Goal: Task Accomplishment & Management: Use online tool/utility

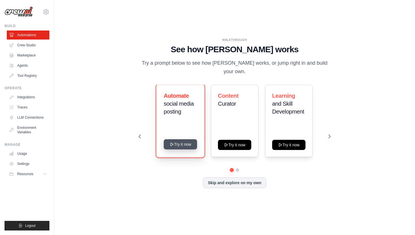
click at [187, 139] on button "Try it now" at bounding box center [180, 144] width 33 height 10
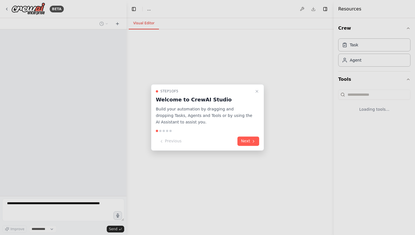
select select "****"
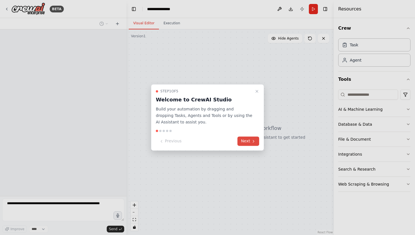
click at [245, 139] on button "Next" at bounding box center [248, 141] width 22 height 9
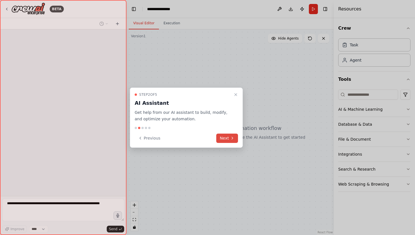
click at [222, 140] on button "Next" at bounding box center [227, 137] width 22 height 9
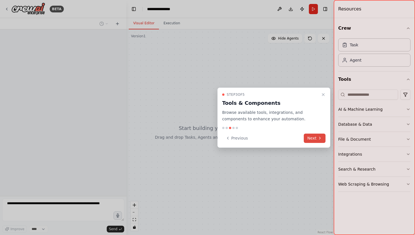
click at [307, 137] on button "Next" at bounding box center [315, 137] width 22 height 9
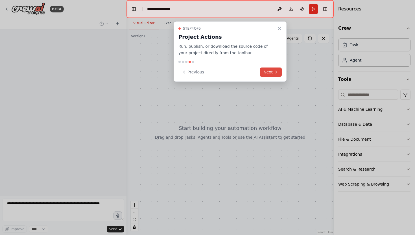
click at [263, 68] on button "Next" at bounding box center [271, 71] width 22 height 9
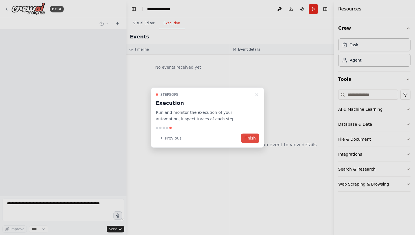
click at [245, 137] on button "Finish" at bounding box center [250, 137] width 18 height 9
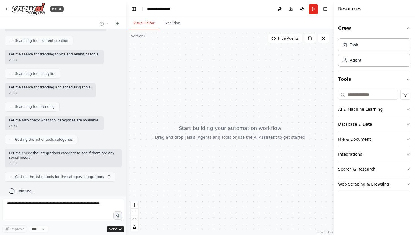
scroll to position [138, 0]
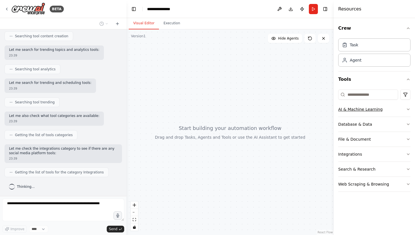
click at [405, 109] on button "AI & Machine Learning" at bounding box center [374, 109] width 72 height 15
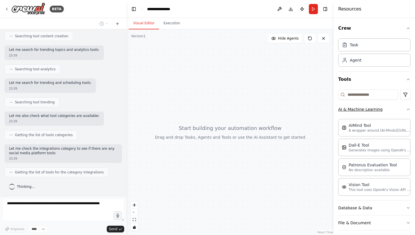
click at [405, 110] on button "AI & Machine Learning" at bounding box center [374, 109] width 72 height 15
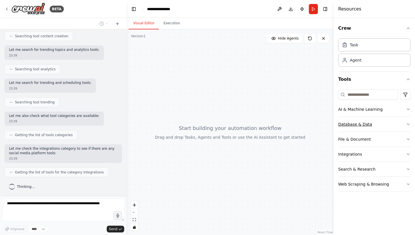
click at [405, 123] on button "Database & Data" at bounding box center [374, 124] width 72 height 15
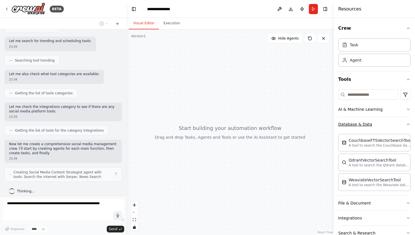
scroll to position [184, 0]
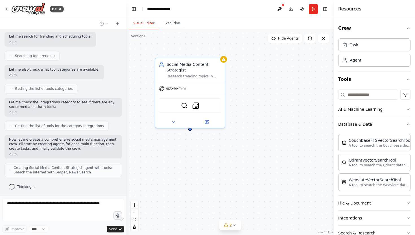
click at [406, 123] on icon "button" at bounding box center [408, 124] width 5 height 5
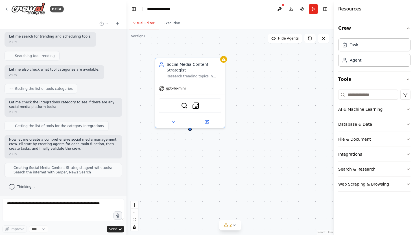
scroll to position [203, 0]
click at [408, 135] on button "File & Document" at bounding box center [374, 139] width 72 height 15
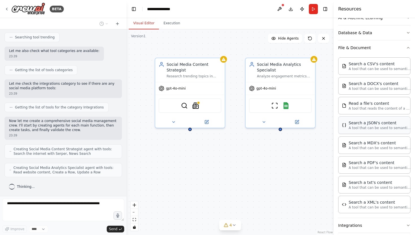
scroll to position [85, 0]
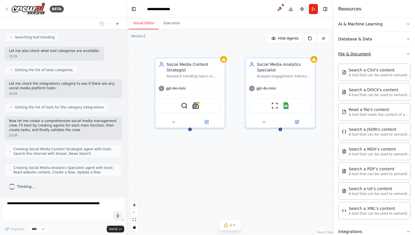
click at [393, 56] on button "File & Document" at bounding box center [374, 54] width 72 height 15
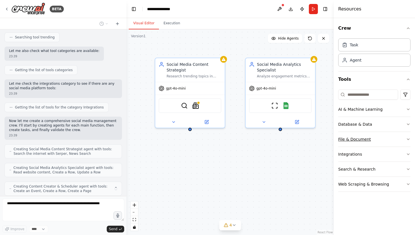
scroll to position [222, 0]
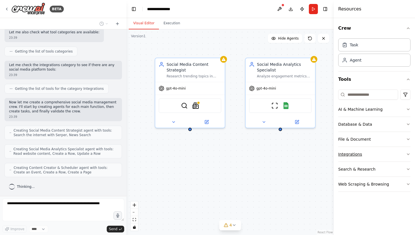
click at [379, 152] on button "Integrations" at bounding box center [374, 154] width 72 height 15
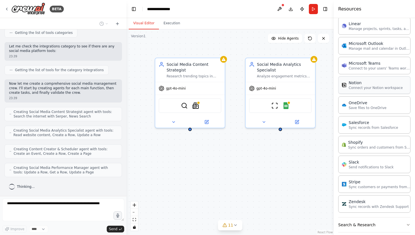
scroll to position [385, 0]
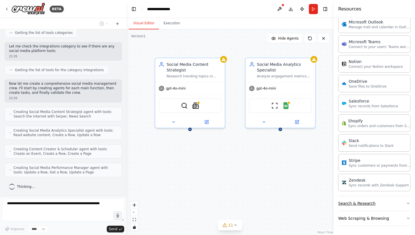
click at [378, 203] on button "Search & Research" at bounding box center [374, 203] width 72 height 15
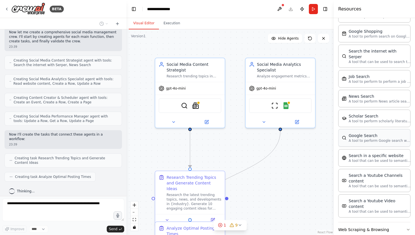
scroll to position [306, 0]
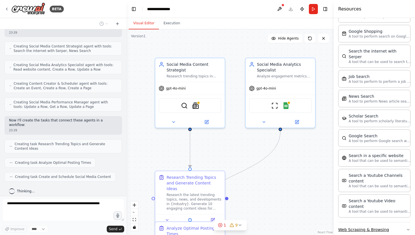
click at [397, 222] on button "Web Scraping & Browsing" at bounding box center [374, 229] width 72 height 15
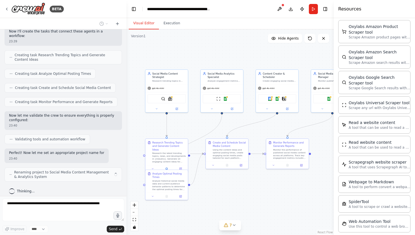
scroll to position [399, 0]
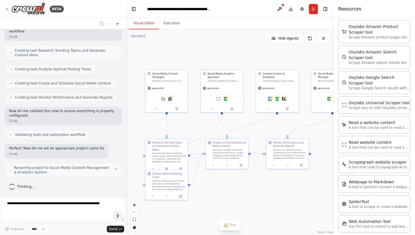
drag, startPoint x: 174, startPoint y: 133, endPoint x: 137, endPoint y: 107, distance: 44.9
click at [137, 107] on div ".deletable-edge-delete-btn { width: 20px; height: 20px; border: 0px solid #ffff…" at bounding box center [229, 131] width 207 height 205
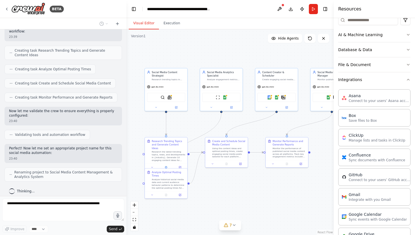
scroll to position [0, 0]
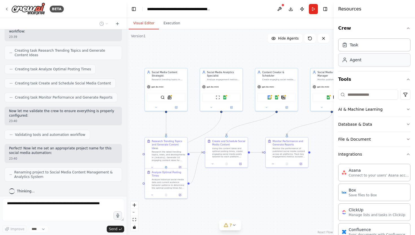
click at [367, 58] on div "Agent" at bounding box center [374, 59] width 72 height 13
click at [364, 47] on div "Task" at bounding box center [374, 44] width 72 height 13
click at [363, 64] on div "Agent" at bounding box center [374, 59] width 72 height 13
click at [364, 40] on div "Task" at bounding box center [374, 44] width 72 height 13
click at [365, 94] on input at bounding box center [368, 94] width 60 height 10
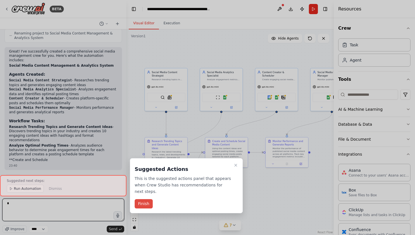
type textarea "*"
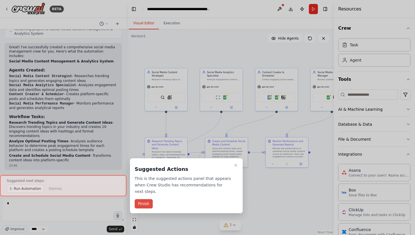
click at [145, 200] on button "Finish" at bounding box center [144, 203] width 18 height 9
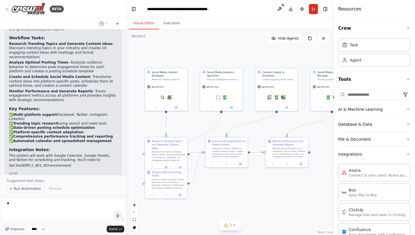
click at [23, 189] on span "Run Automation" at bounding box center [27, 188] width 27 height 5
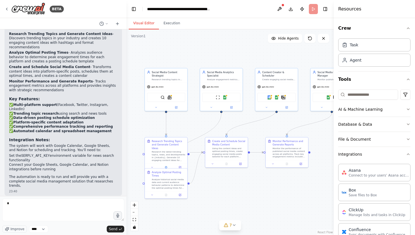
scroll to position [635, 0]
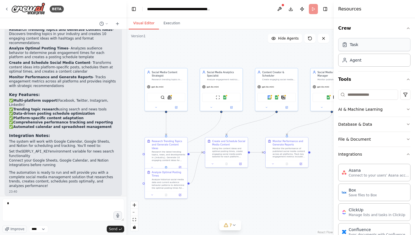
click at [357, 49] on div "Task" at bounding box center [374, 44] width 72 height 13
click at [356, 59] on div "Agent" at bounding box center [356, 60] width 12 height 6
click at [351, 91] on input at bounding box center [368, 94] width 60 height 10
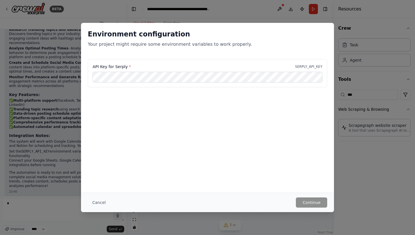
click at [110, 66] on label "API Key for Serply *" at bounding box center [112, 67] width 38 height 6
click at [120, 66] on label "API Key for Serply *" at bounding box center [112, 67] width 38 height 6
copy label "Serply"
click at [265, 85] on div "API Key for Serply * SERPLY_API_KEY" at bounding box center [207, 73] width 239 height 28
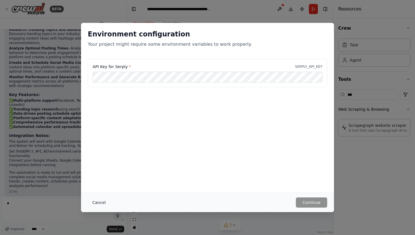
click at [100, 201] on button "Cancel" at bounding box center [99, 202] width 22 height 10
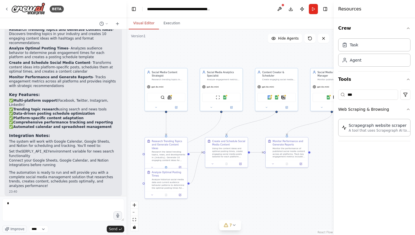
scroll to position [634, 0]
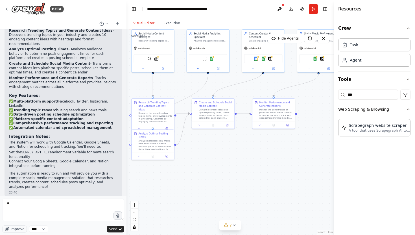
drag, startPoint x: 223, startPoint y: 52, endPoint x: 209, endPoint y: 14, distance: 40.9
click at [209, 14] on main "**********" at bounding box center [229, 117] width 207 height 235
click at [216, 116] on div "Using the content ideas and optimal posting times, create engaging social media…" at bounding box center [218, 113] width 34 height 11
click at [216, 115] on div "Using the content ideas and optimal posting times, create engaging social media…" at bounding box center [218, 113] width 34 height 11
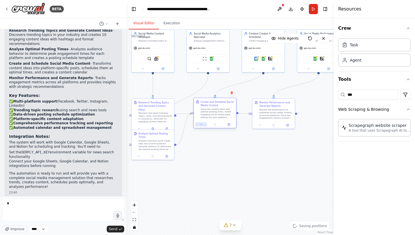
click at [202, 125] on icon at bounding box center [201, 124] width 3 height 3
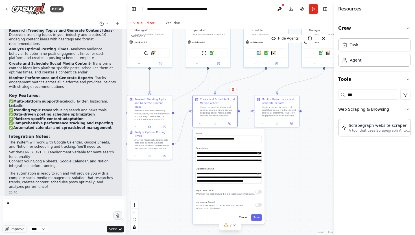
click at [174, 178] on div ".deletable-edge-delete-btn { width: 20px; height: 20px; border: 0px solid #ffff…" at bounding box center [229, 131] width 207 height 205
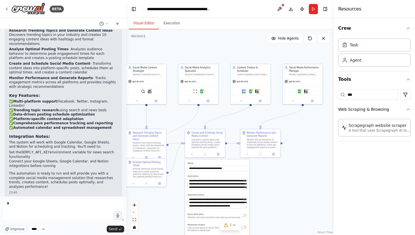
drag, startPoint x: 184, startPoint y: 85, endPoint x: 176, endPoint y: 118, distance: 33.9
click at [176, 118] on div ".deletable-edge-delete-btn { width: 20px; height: 20px; border: 0px solid #ffff…" at bounding box center [229, 131] width 207 height 205
click at [258, 77] on div "gpt-4o-mini" at bounding box center [251, 80] width 40 height 7
click at [242, 99] on icon at bounding box center [241, 100] width 3 height 3
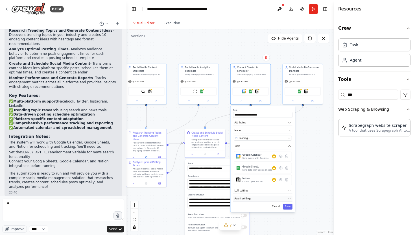
click at [252, 197] on button "Agent settings" at bounding box center [262, 199] width 59 height 6
click at [252, 196] on button "Agent settings" at bounding box center [262, 199] width 59 height 6
click at [250, 188] on button "LLM setting" at bounding box center [262, 190] width 59 height 6
click at [252, 187] on button "LLM setting" at bounding box center [262, 190] width 59 height 6
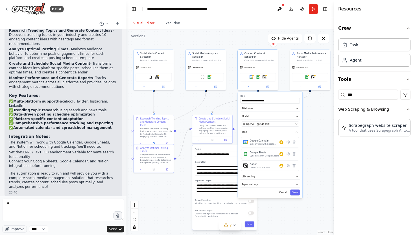
drag, startPoint x: 224, startPoint y: 56, endPoint x: 229, endPoint y: 45, distance: 12.0
click at [230, 44] on div ".deletable-edge-delete-btn { width: 20px; height: 20px; border: 0px solid #ffff…" at bounding box center [229, 131] width 207 height 205
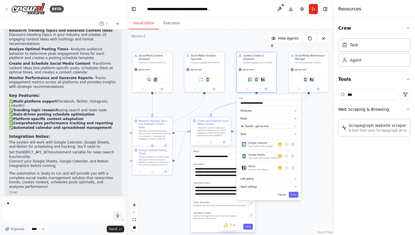
click at [227, 106] on icon "Edge from b638179d-c963-4fed-8316-ee3014be55a3 to 6a8f2b6c-9b9d-41f8-ac3b-6e2dc…" at bounding box center [233, 103] width 45 height 24
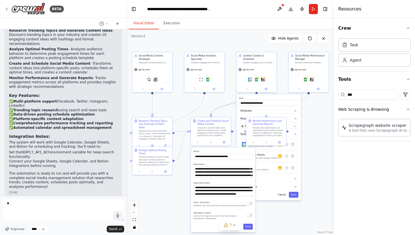
click at [226, 97] on div ".deletable-edge-delete-btn { width: 20px; height: 20px; border: 0px solid #ffff…" at bounding box center [229, 131] width 207 height 205
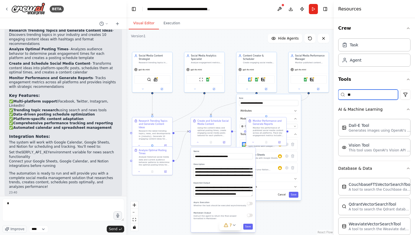
type input "**"
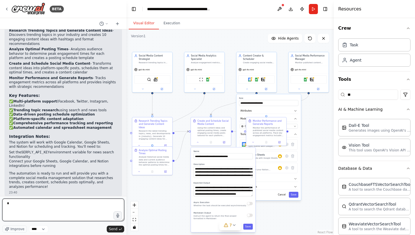
click at [92, 210] on textarea "*" at bounding box center [63, 209] width 122 height 23
click at [29, 213] on textarea at bounding box center [63, 209] width 122 height 23
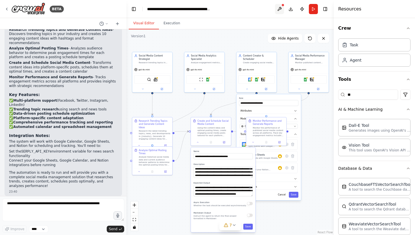
click at [279, 9] on button at bounding box center [279, 9] width 9 height 10
click at [281, 6] on div at bounding box center [279, 9] width 9 height 10
click at [317, 10] on button "Run" at bounding box center [313, 9] width 9 height 10
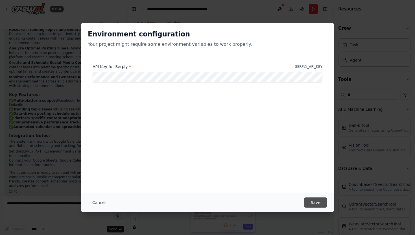
click at [314, 199] on button "Save" at bounding box center [315, 202] width 23 height 10
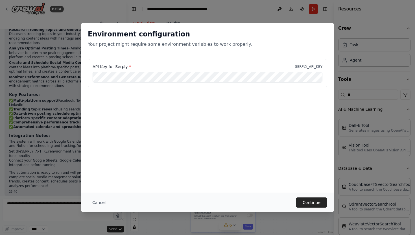
click at [302, 197] on div "Cancel Continue" at bounding box center [207, 201] width 253 height 19
click at [303, 203] on button "Continue" at bounding box center [311, 202] width 31 height 10
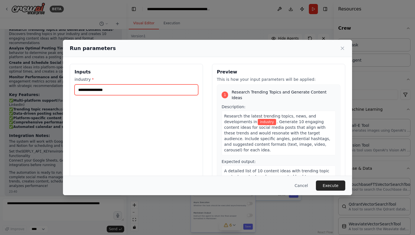
click at [129, 93] on input "industry *" at bounding box center [136, 89] width 124 height 11
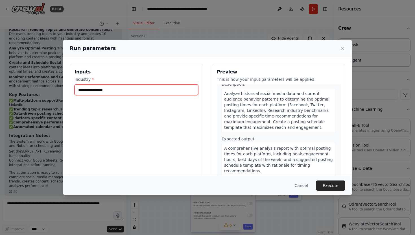
scroll to position [0, 0]
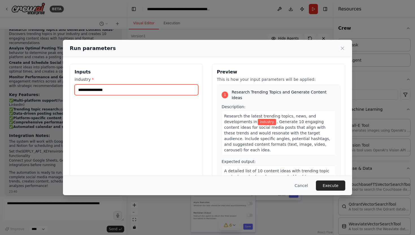
click at [99, 89] on input "industry *" at bounding box center [136, 89] width 124 height 11
type input "**********"
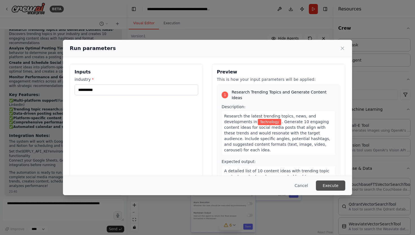
click at [328, 183] on button "Execute" at bounding box center [330, 185] width 29 height 10
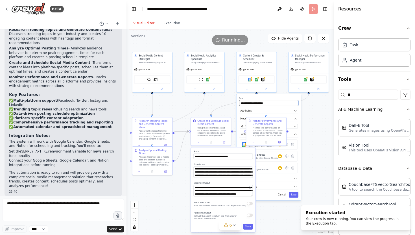
click at [239, 100] on input "**********" at bounding box center [268, 103] width 59 height 6
click at [228, 100] on div ".deletable-edge-delete-btn { width: 20px; height: 20px; border: 0px solid #ffff…" at bounding box center [229, 131] width 207 height 205
click at [250, 87] on div at bounding box center [256, 88] width 40 height 6
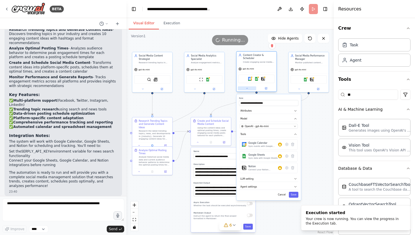
click at [245, 86] on button at bounding box center [247, 88] width 18 height 4
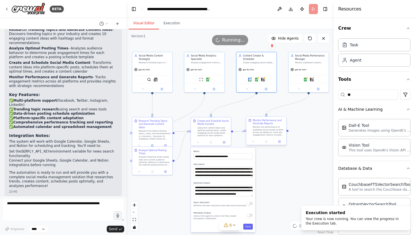
click at [254, 144] on div at bounding box center [266, 141] width 40 height 7
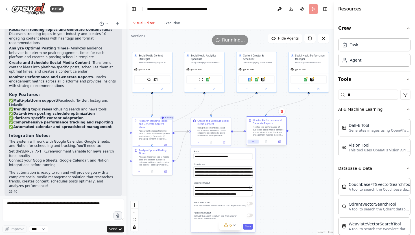
click at [254, 142] on icon at bounding box center [253, 141] width 3 height 3
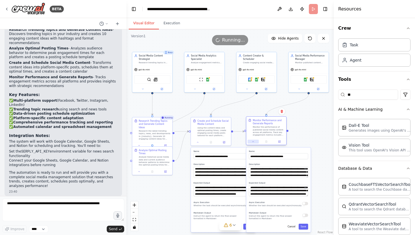
click at [254, 142] on icon at bounding box center [252, 141] width 1 height 1
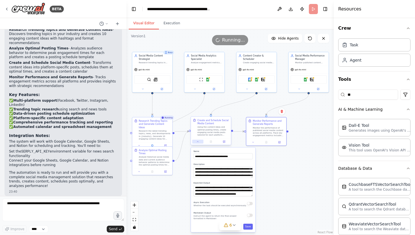
click at [198, 142] on icon at bounding box center [197, 141] width 3 height 3
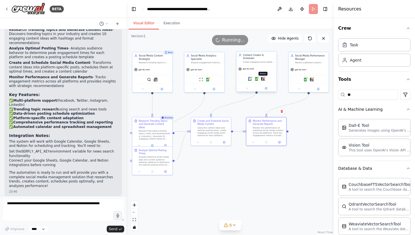
click at [264, 77] on img at bounding box center [263, 79] width 4 height 4
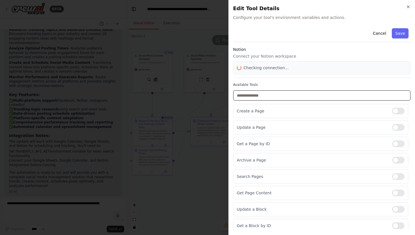
click at [264, 96] on input "text" at bounding box center [321, 95] width 177 height 10
click at [277, 80] on div "Cancel Save Notion Connect your Notion workspace Checking connection... Availab…" at bounding box center [321, 162] width 177 height 272
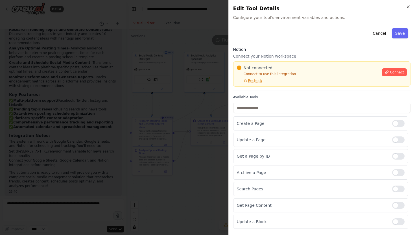
click at [268, 74] on p "Connect to use this integration" at bounding box center [308, 74] width 142 height 5
click at [390, 67] on div "Connect" at bounding box center [394, 70] width 25 height 11
click at [389, 71] on button "Connect" at bounding box center [394, 72] width 25 height 8
click at [399, 73] on span "Connect" at bounding box center [397, 72] width 14 height 5
click at [391, 70] on span "Connect" at bounding box center [397, 72] width 14 height 5
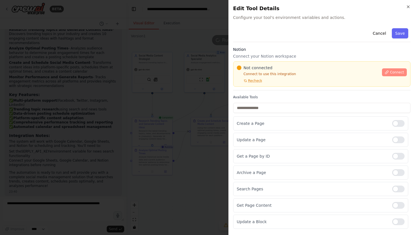
click at [391, 69] on button "Connect" at bounding box center [394, 72] width 25 height 8
click at [252, 83] on div "Not connected Connect to use this integration Recheck Connect" at bounding box center [321, 73] width 177 height 25
click at [252, 82] on span "Recheck" at bounding box center [255, 80] width 14 height 5
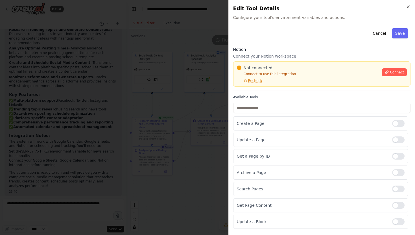
drag, startPoint x: 253, startPoint y: 81, endPoint x: 270, endPoint y: 70, distance: 21.0
click at [270, 70] on span "Not connected" at bounding box center [258, 68] width 29 height 6
click at [275, 70] on div "Not connected" at bounding box center [308, 68] width 142 height 6
click at [268, 70] on span "Not connected" at bounding box center [258, 68] width 29 height 6
click at [272, 70] on div "Not connected" at bounding box center [308, 68] width 142 height 6
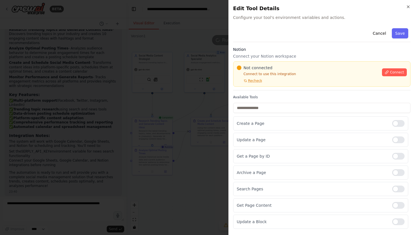
click at [152, 97] on div at bounding box center [207, 117] width 415 height 235
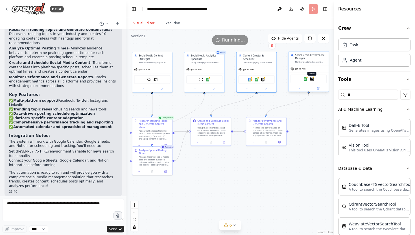
click at [311, 78] on img at bounding box center [312, 79] width 4 height 4
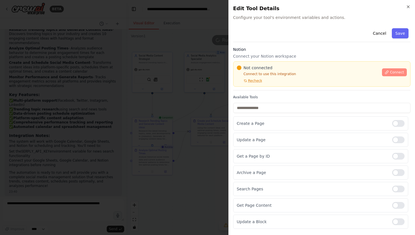
click at [384, 70] on button "Connect" at bounding box center [394, 72] width 25 height 8
click at [386, 73] on icon at bounding box center [387, 72] width 4 height 4
click at [391, 72] on span "Connect" at bounding box center [397, 72] width 14 height 5
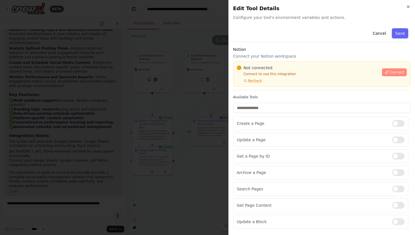
click at [391, 72] on span "Connect" at bounding box center [397, 72] width 14 height 5
click at [394, 120] on div "Create a Page" at bounding box center [320, 123] width 175 height 14
click at [394, 122] on div at bounding box center [398, 123] width 12 height 7
click at [397, 157] on div at bounding box center [398, 156] width 12 height 7
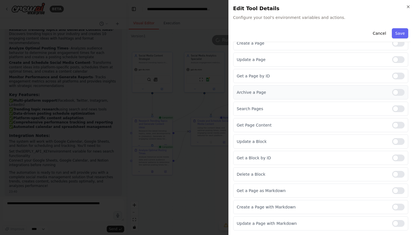
click at [399, 94] on div at bounding box center [398, 92] width 12 height 7
click at [399, 108] on div at bounding box center [398, 108] width 12 height 7
click at [398, 125] on div at bounding box center [398, 125] width 12 height 7
click at [398, 143] on div at bounding box center [398, 141] width 12 height 7
click at [398, 157] on div at bounding box center [398, 157] width 12 height 7
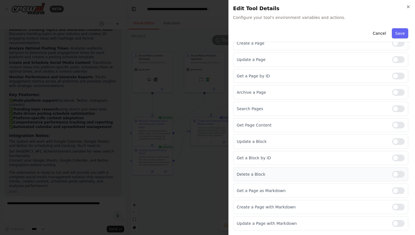
click at [397, 172] on div at bounding box center [398, 174] width 12 height 7
click at [397, 185] on div "Get a Page as Markdown" at bounding box center [320, 190] width 175 height 14
click at [397, 189] on div at bounding box center [398, 190] width 12 height 7
click at [396, 208] on div at bounding box center [398, 206] width 12 height 7
click at [396, 223] on div at bounding box center [398, 223] width 12 height 7
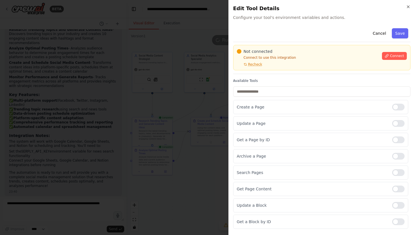
scroll to position [0, 0]
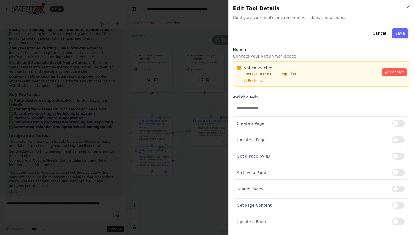
click at [281, 65] on div "Not connected" at bounding box center [308, 68] width 142 height 6
click at [166, 97] on div at bounding box center [207, 117] width 415 height 235
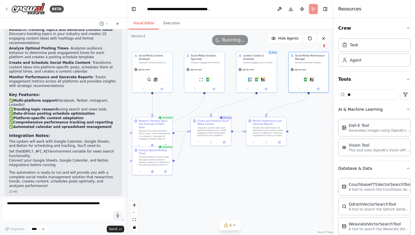
click at [314, 8] on header "**********" at bounding box center [229, 9] width 207 height 18
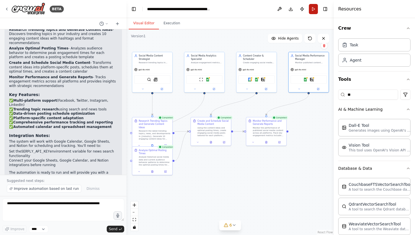
click at [314, 10] on button "Run" at bounding box center [313, 9] width 9 height 10
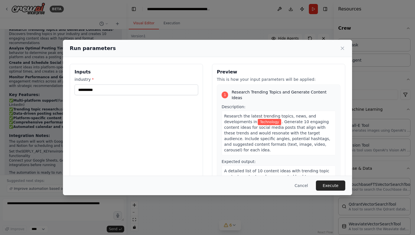
click at [316, 190] on div "Cancel Execute" at bounding box center [207, 185] width 275 height 10
click at [323, 186] on button "Execute" at bounding box center [330, 185] width 29 height 10
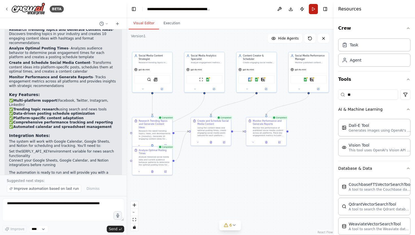
click at [315, 8] on button "Run" at bounding box center [313, 9] width 9 height 10
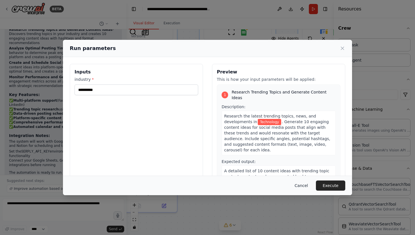
click at [303, 186] on button "Cancel" at bounding box center [301, 185] width 22 height 10
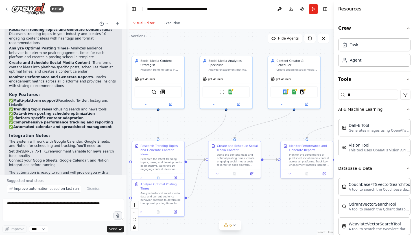
drag, startPoint x: 213, startPoint y: 86, endPoint x: 200, endPoint y: 113, distance: 29.8
click at [200, 113] on div ".deletable-edge-delete-btn { width: 20px; height: 20px; border: 0px solid #ffff…" at bounding box center [229, 131] width 207 height 205
click at [139, 79] on div "gpt-4o-mini" at bounding box center [145, 78] width 20 height 4
click at [146, 77] on span "gpt-4o-mini" at bounding box center [147, 77] width 15 height 3
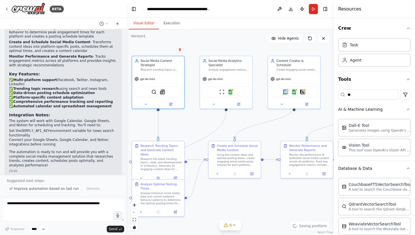
scroll to position [656, 0]
click at [167, 22] on button "Execution" at bounding box center [172, 23] width 26 height 12
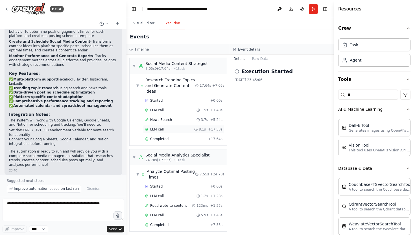
scroll to position [16, 0]
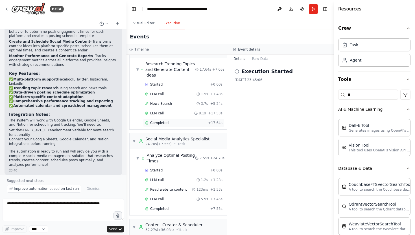
click at [163, 120] on span "Completed" at bounding box center [159, 122] width 18 height 5
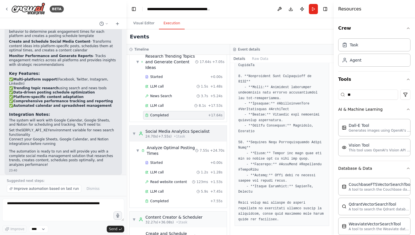
scroll to position [0, 0]
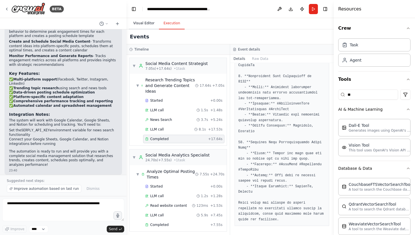
click at [144, 22] on button "Visual Editor" at bounding box center [144, 23] width 30 height 12
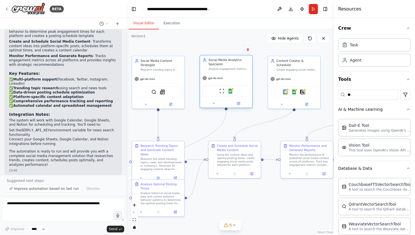
click at [205, 69] on div "Social Media Analytics Specialist Analyze engagement metrics across social medi…" at bounding box center [225, 64] width 47 height 13
click at [150, 76] on div "gpt-4o-mini" at bounding box center [145, 78] width 20 height 4
click at [150, 123] on div ".deletable-edge-delete-btn { width: 20px; height: 20px; border: 0px solid #ffff…" at bounding box center [229, 131] width 207 height 205
click at [144, 126] on div ".deletable-edge-delete-btn { width: 20px; height: 20px; border: 0px solid #ffff…" at bounding box center [229, 131] width 207 height 205
click at [314, 8] on button "Run" at bounding box center [313, 9] width 9 height 10
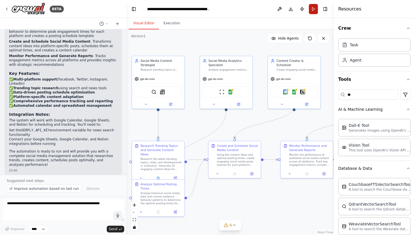
click at [316, 10] on button "Run" at bounding box center [313, 9] width 9 height 10
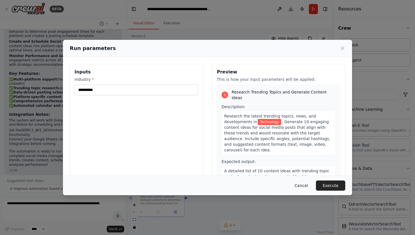
click at [298, 181] on button "Cancel" at bounding box center [301, 185] width 22 height 10
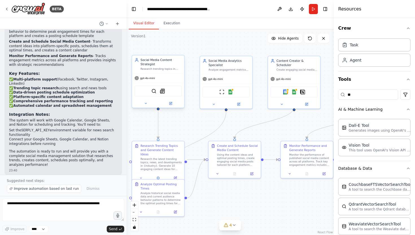
click at [163, 93] on div "SerperDevTool SerplyNewsSearchTool" at bounding box center [158, 91] width 47 height 11
click at [154, 91] on img at bounding box center [153, 90] width 5 height 5
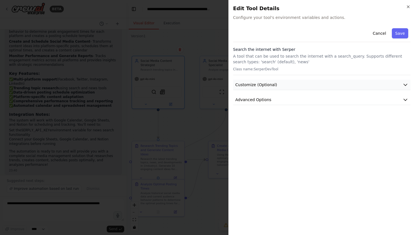
click at [257, 82] on span "Customize (Optional)" at bounding box center [256, 85] width 42 height 6
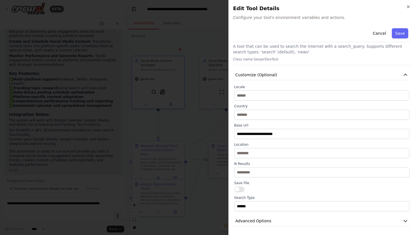
scroll to position [10, 0]
click at [265, 77] on button "Customize (Optional)" at bounding box center [321, 74] width 177 height 10
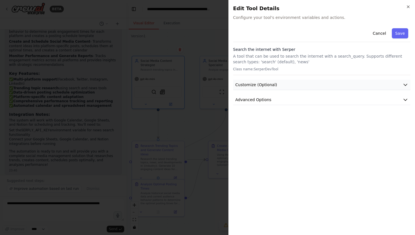
scroll to position [0, 0]
click at [264, 104] on button "Advanced Options" at bounding box center [321, 100] width 177 height 10
click at [264, 102] on span "Advanced Options" at bounding box center [253, 100] width 36 height 6
click at [180, 40] on div at bounding box center [207, 117] width 415 height 235
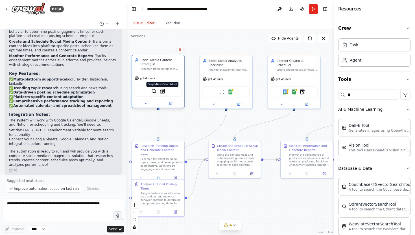
click at [162, 91] on img at bounding box center [162, 90] width 5 height 5
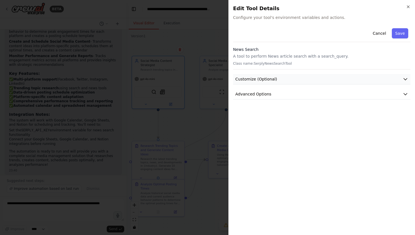
click at [245, 81] on span "Customize (Optional)" at bounding box center [256, 79] width 42 height 6
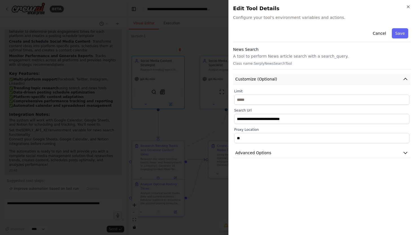
click at [245, 81] on span "Customize (Optional)" at bounding box center [256, 79] width 42 height 6
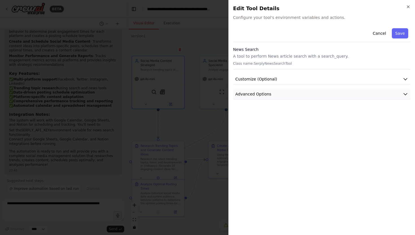
click at [249, 97] on span "Advanced Options" at bounding box center [253, 94] width 36 height 6
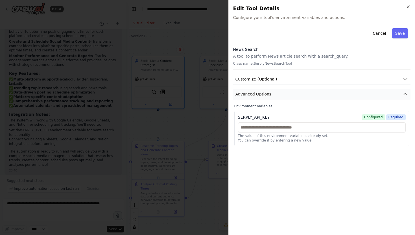
click at [249, 97] on span "Advanced Options" at bounding box center [253, 94] width 36 height 6
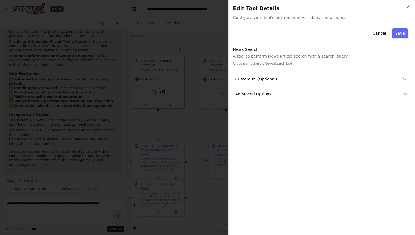
click at [205, 41] on div at bounding box center [207, 117] width 415 height 235
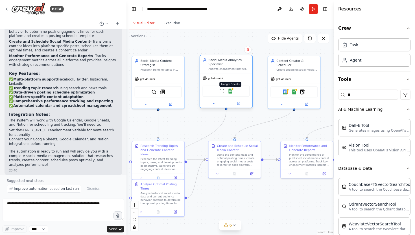
click at [229, 91] on img at bounding box center [230, 90] width 5 height 5
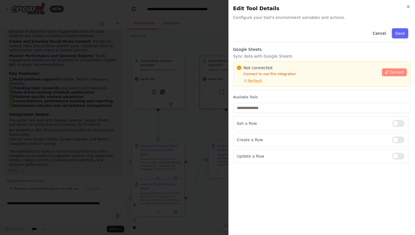
click at [394, 69] on button "Connect" at bounding box center [394, 72] width 25 height 8
click at [306, 58] on p "Sync data with Google Sheets" at bounding box center [321, 56] width 177 height 6
click at [306, 62] on div "Not connected Connect to use this integration Recheck Connect" at bounding box center [321, 73] width 177 height 25
click at [310, 59] on div "Google Sheets Sync data with Google Sheets Not connected Connect to use this in…" at bounding box center [321, 69] width 177 height 44
click at [306, 60] on div "Google Sheets Sync data with Google Sheets Not connected Connect to use this in…" at bounding box center [321, 69] width 177 height 44
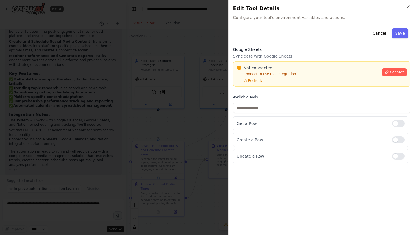
click at [253, 28] on div "Cancel Save" at bounding box center [321, 34] width 177 height 16
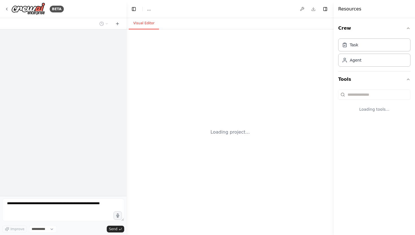
select select "****"
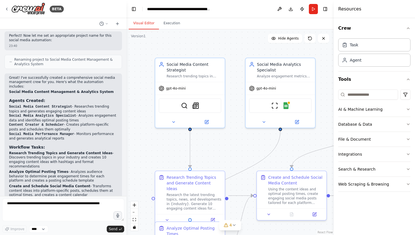
scroll to position [621, 0]
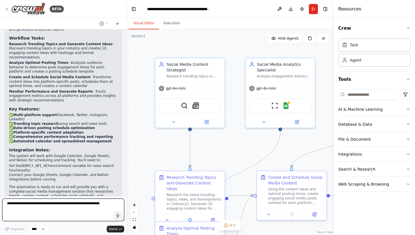
click at [68, 199] on textarea at bounding box center [63, 209] width 122 height 23
click at [109, 203] on textarea "**********" at bounding box center [63, 209] width 122 height 23
click at [69, 209] on textarea "**********" at bounding box center [63, 209] width 122 height 23
type textarea "**********"
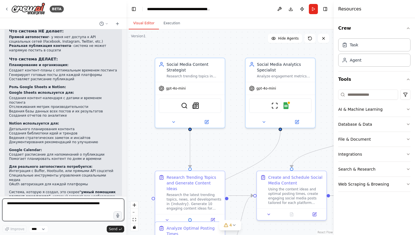
scroll to position [866, 0]
